Goal: Find specific page/section: Find specific page/section

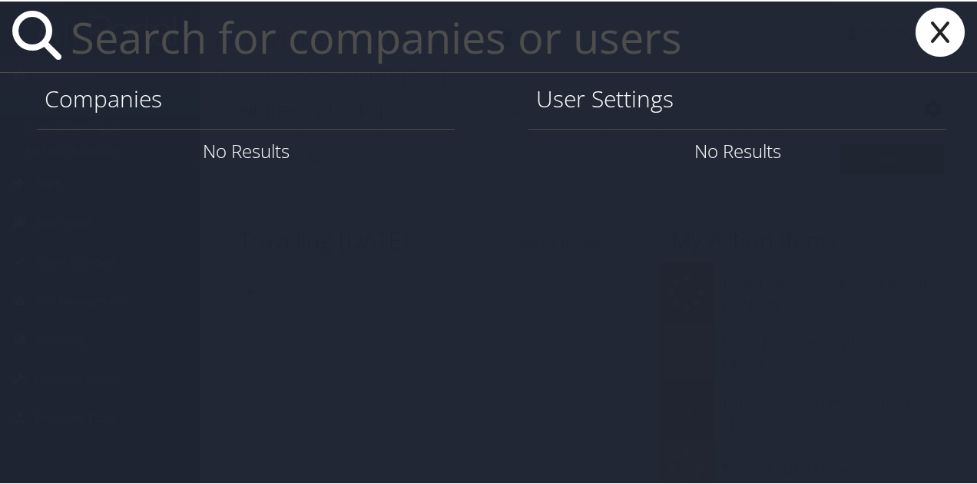
click at [185, 68] on input "text" at bounding box center [447, 35] width 766 height 71
paste input "jespinelli@chg.com"
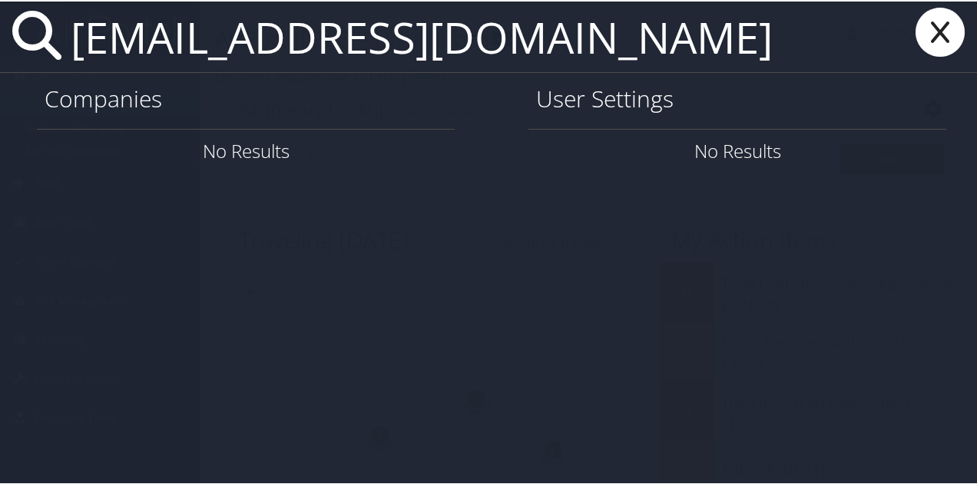
type input "jespinelli@chg.com"
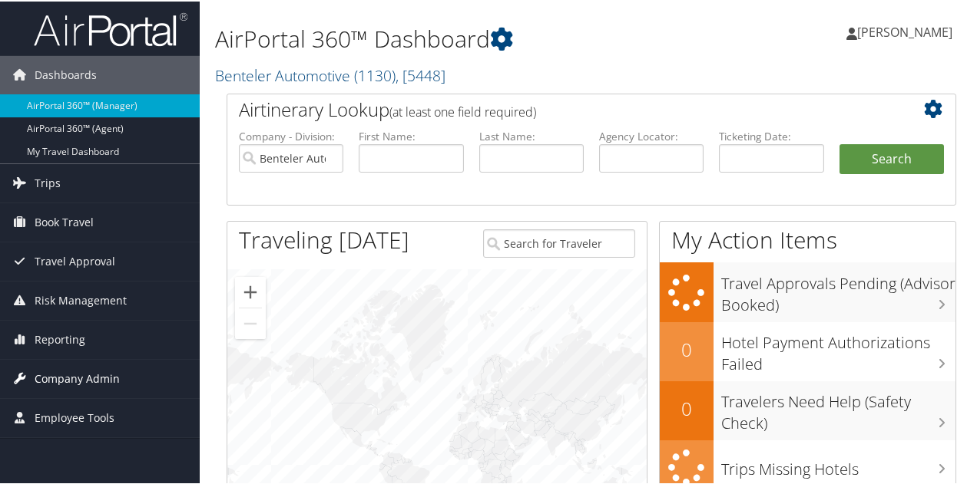
click at [84, 372] on span "Company Admin" at bounding box center [77, 378] width 85 height 38
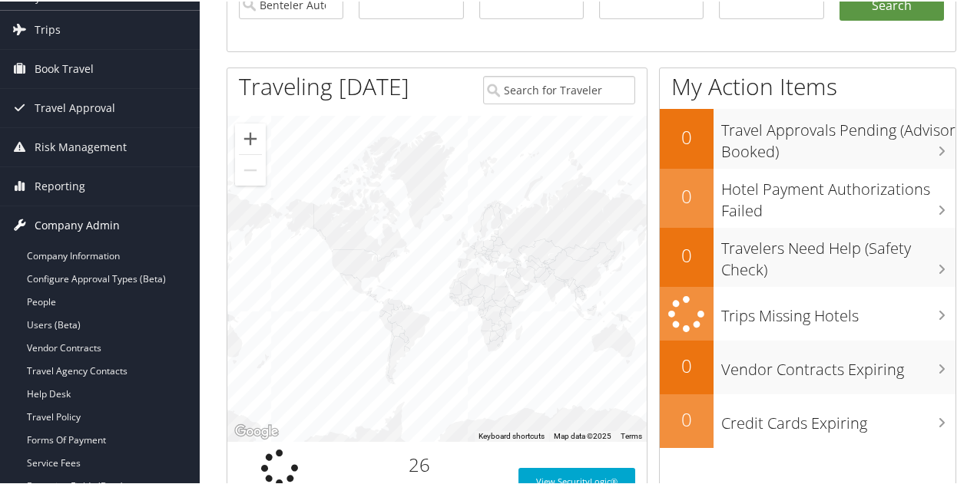
scroll to position [184, 0]
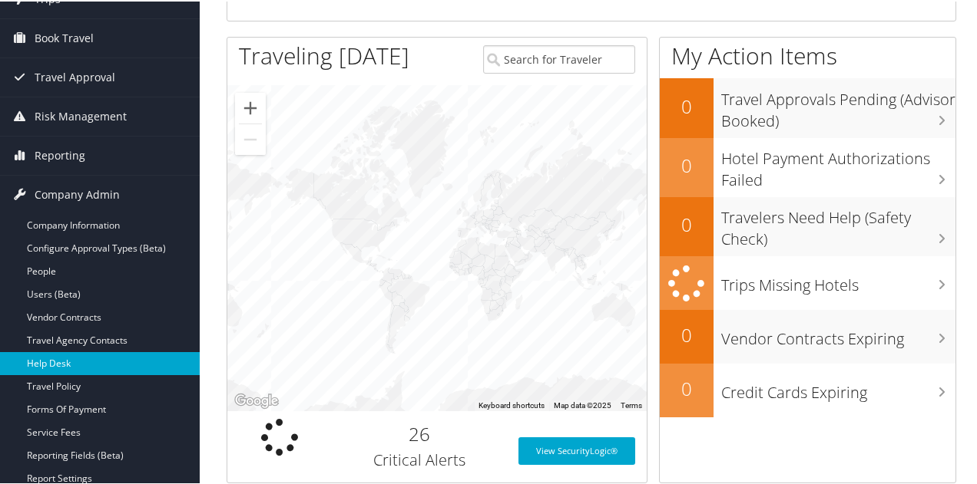
click at [88, 358] on link "Help Desk" at bounding box center [100, 362] width 200 height 23
